Goal: Check status: Check status

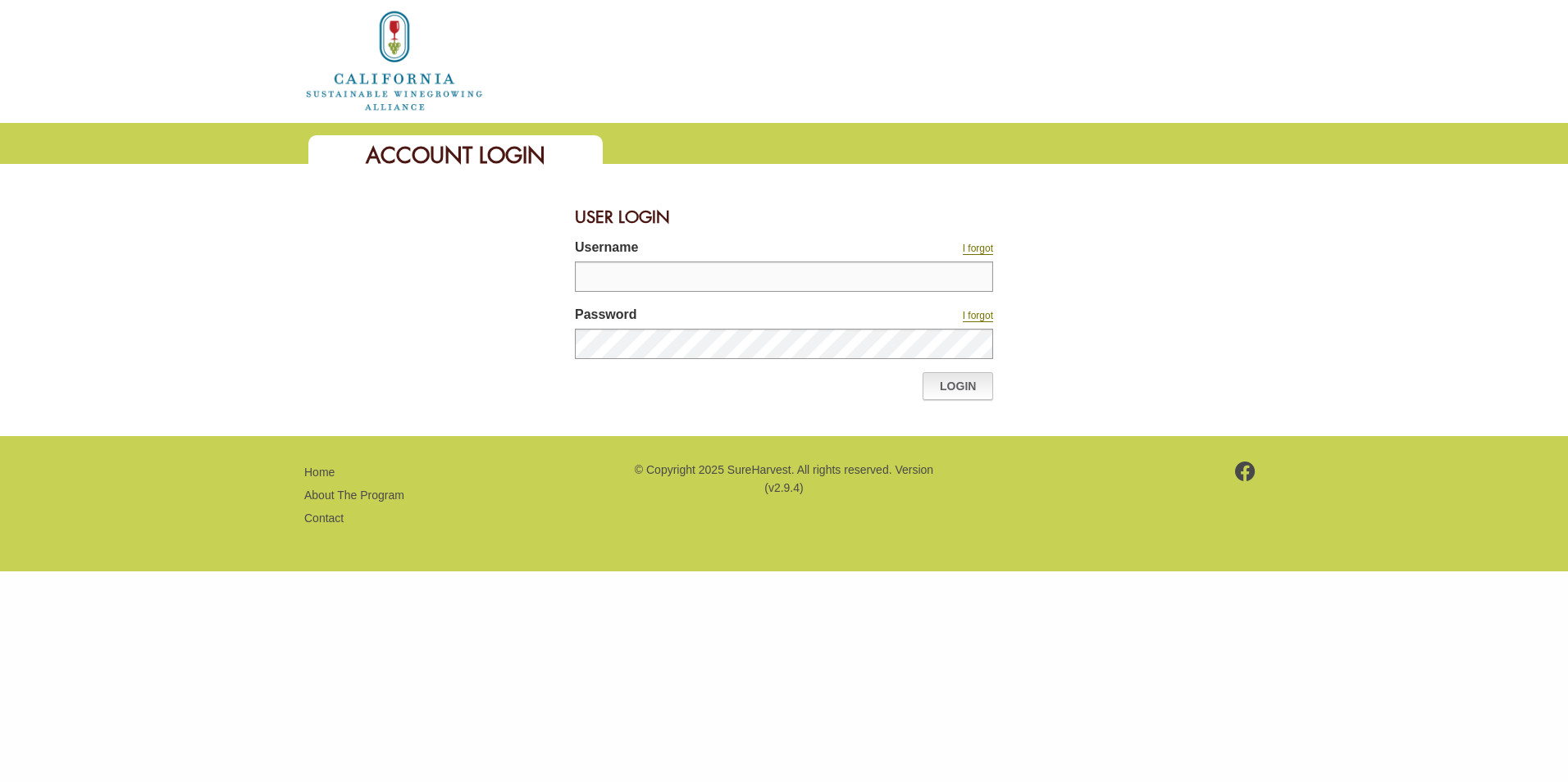
type input "********"
click at [948, 387] on link "Login" at bounding box center [957, 386] width 70 height 28
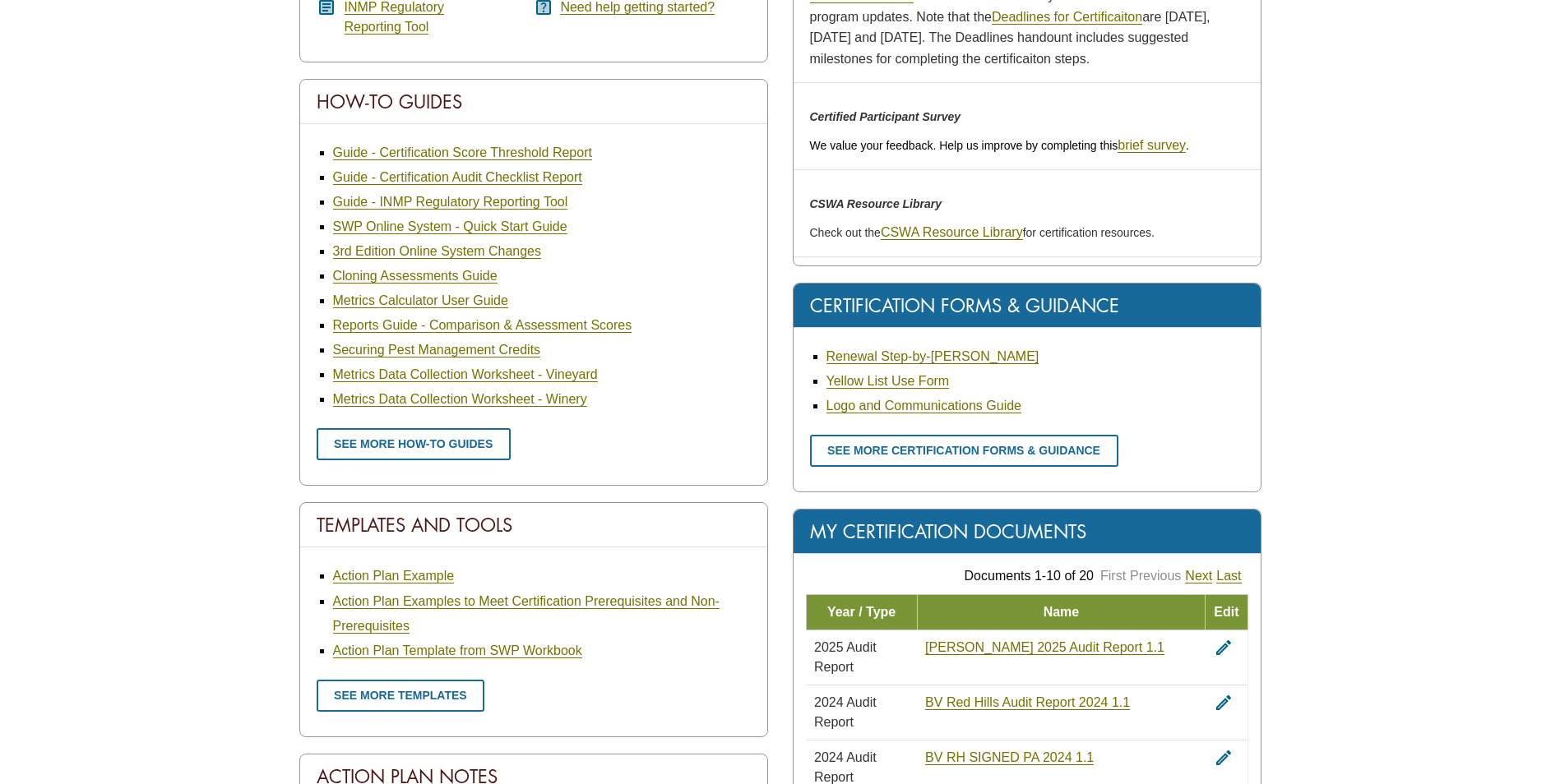
scroll to position [575, 0]
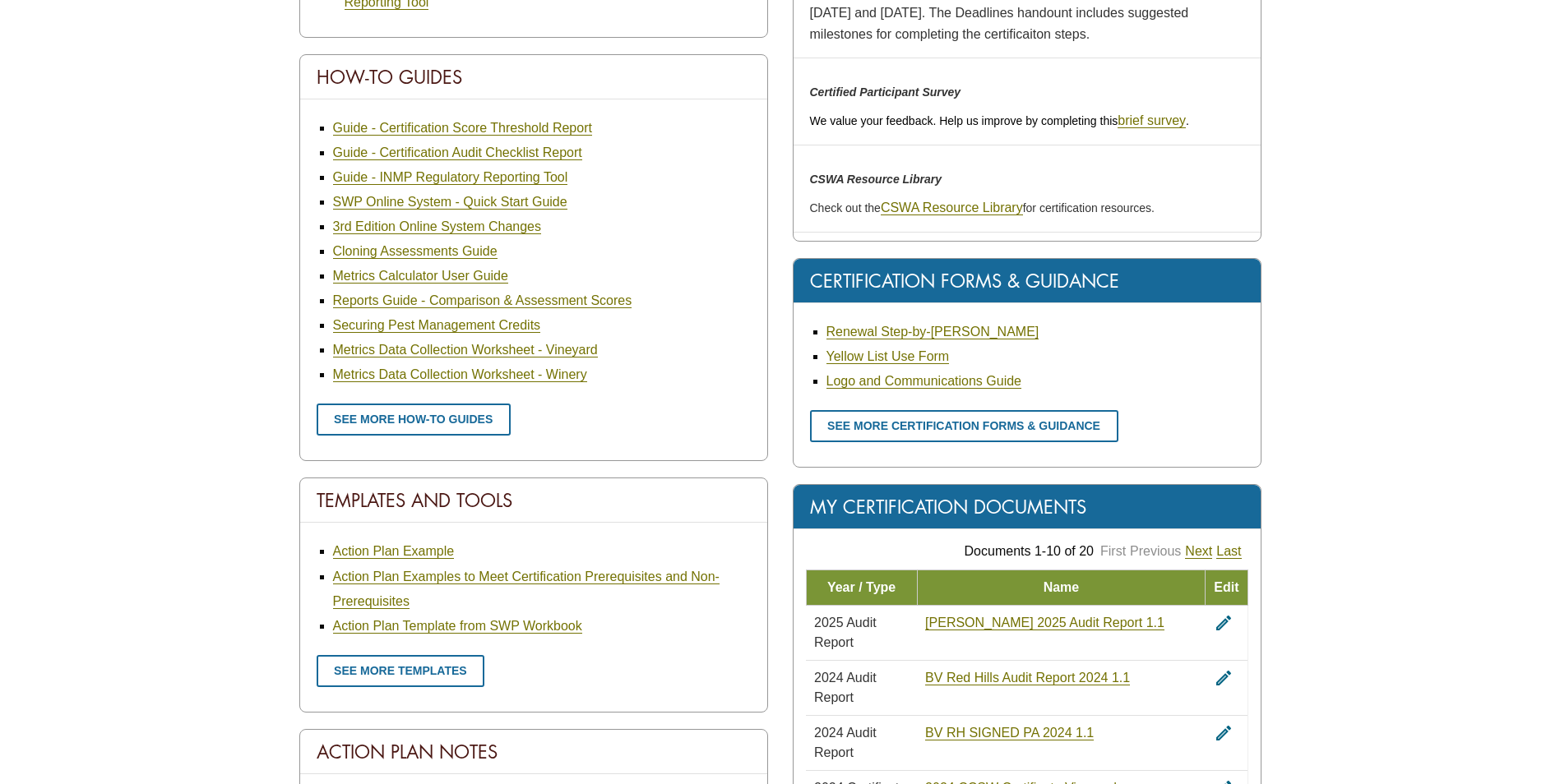
click at [938, 508] on div "My Certification Documents" at bounding box center [1027, 507] width 467 height 44
click at [876, 626] on span "2025 Audit Report" at bounding box center [845, 633] width 62 height 34
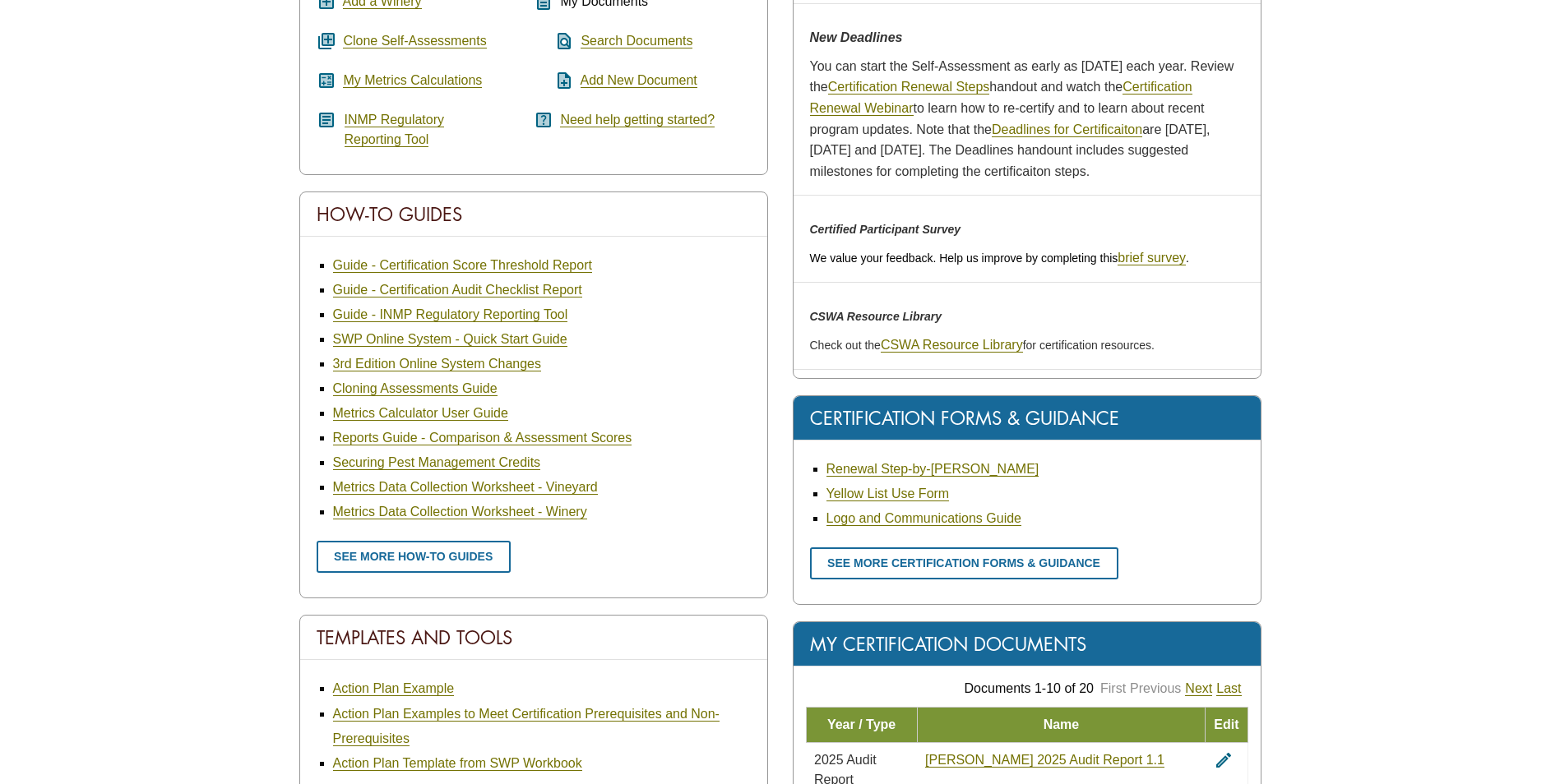
scroll to position [0, 0]
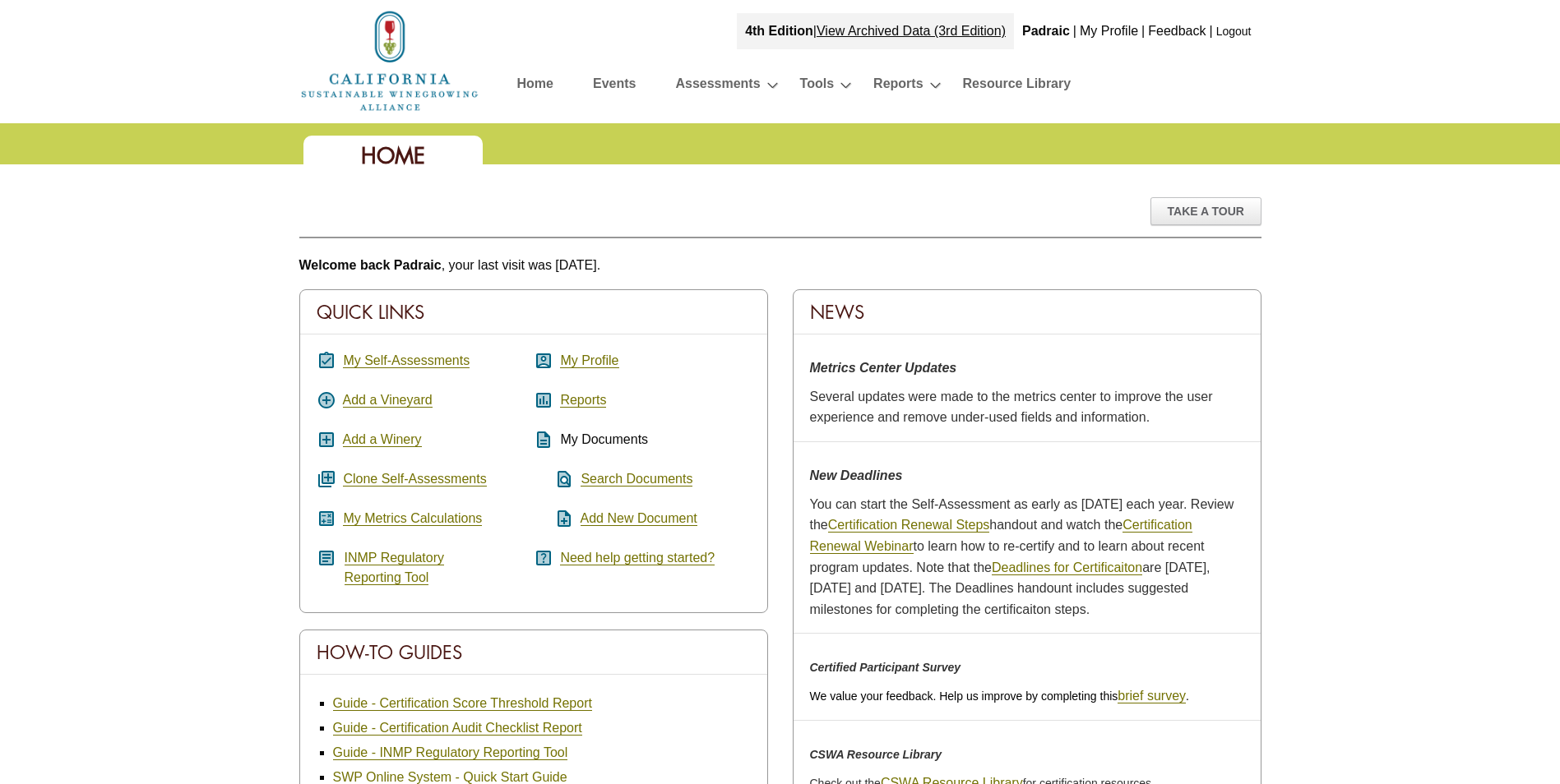
click at [534, 85] on link "Home" at bounding box center [535, 86] width 36 height 29
